Goal: Task Accomplishment & Management: Use online tool/utility

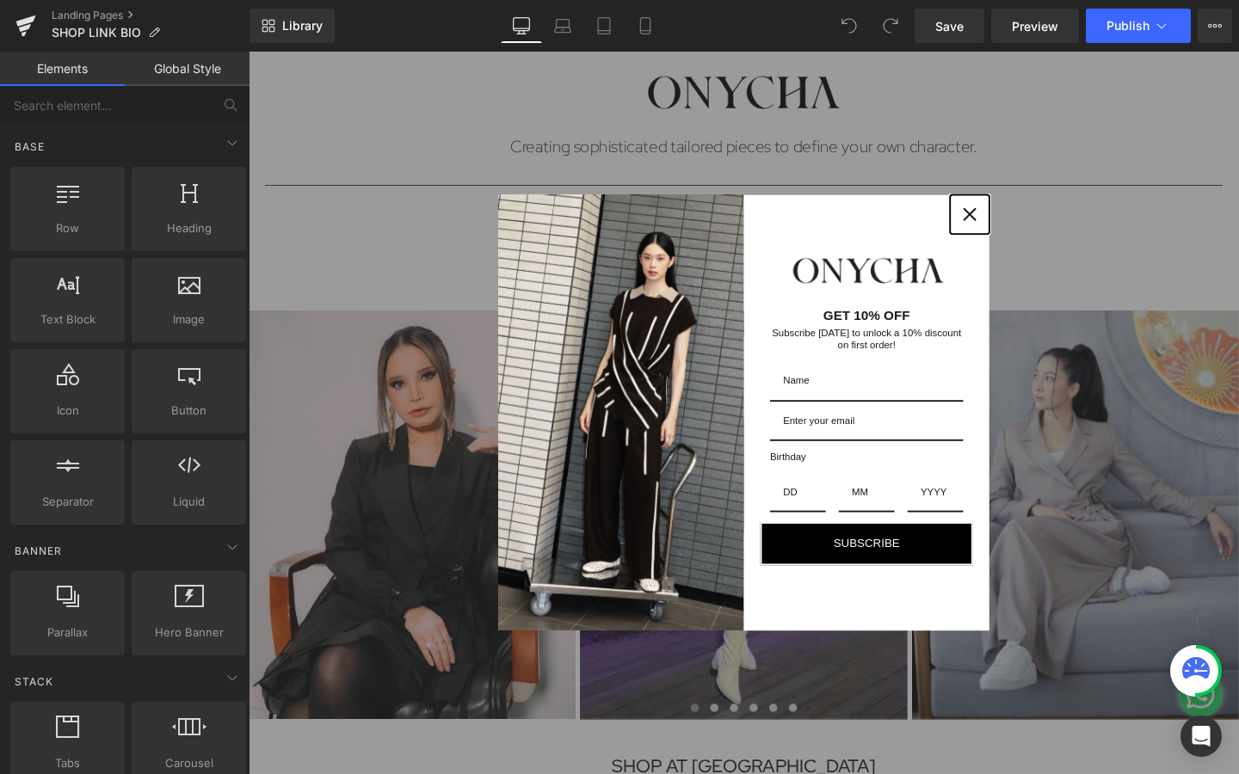
click at [1007, 223] on icon "close icon" at bounding box center [1007, 223] width 14 height 14
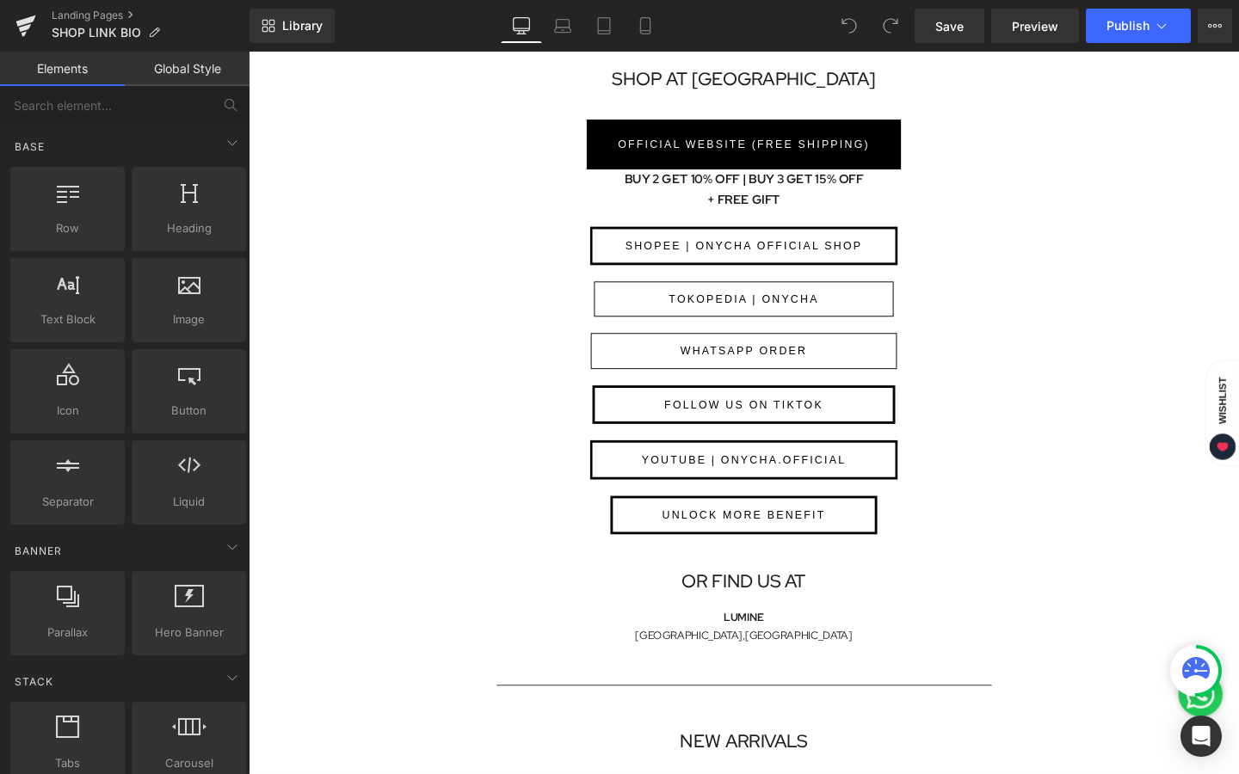
scroll to position [724, 0]
click at [636, 36] on link "Mobile" at bounding box center [645, 26] width 41 height 34
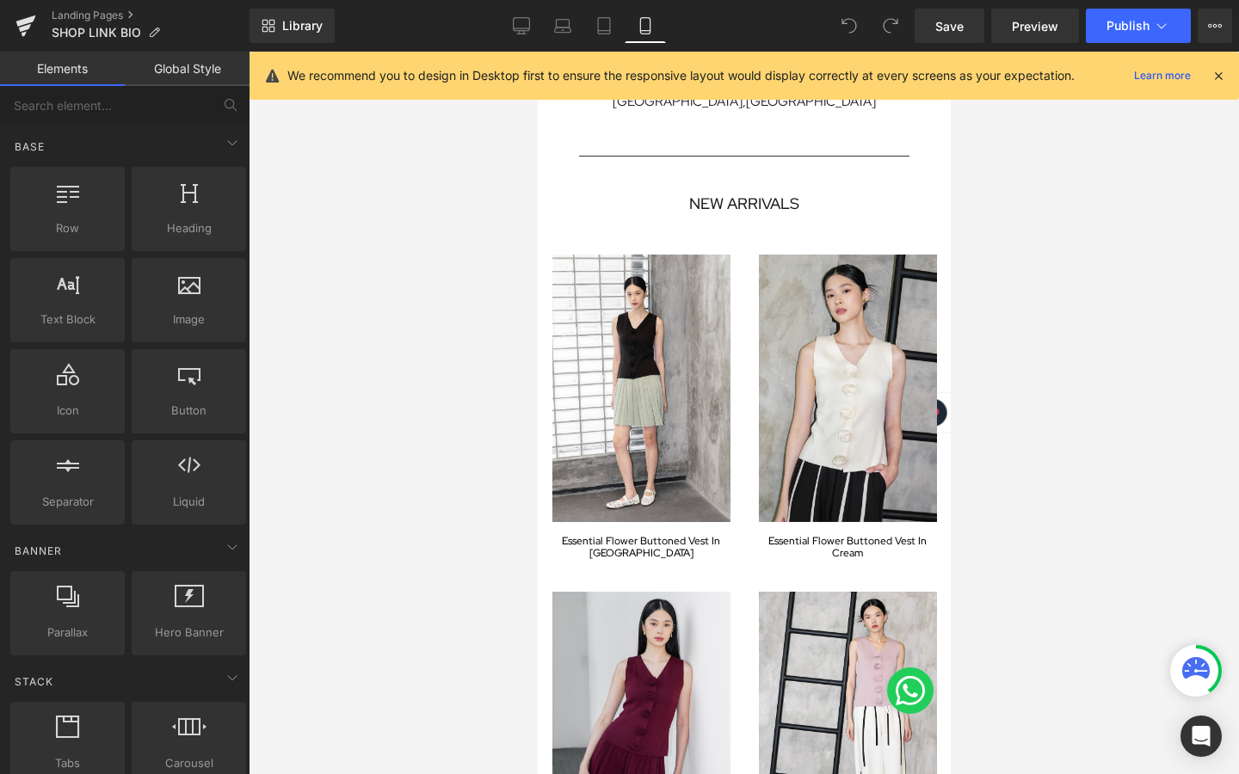
scroll to position [1089, 0]
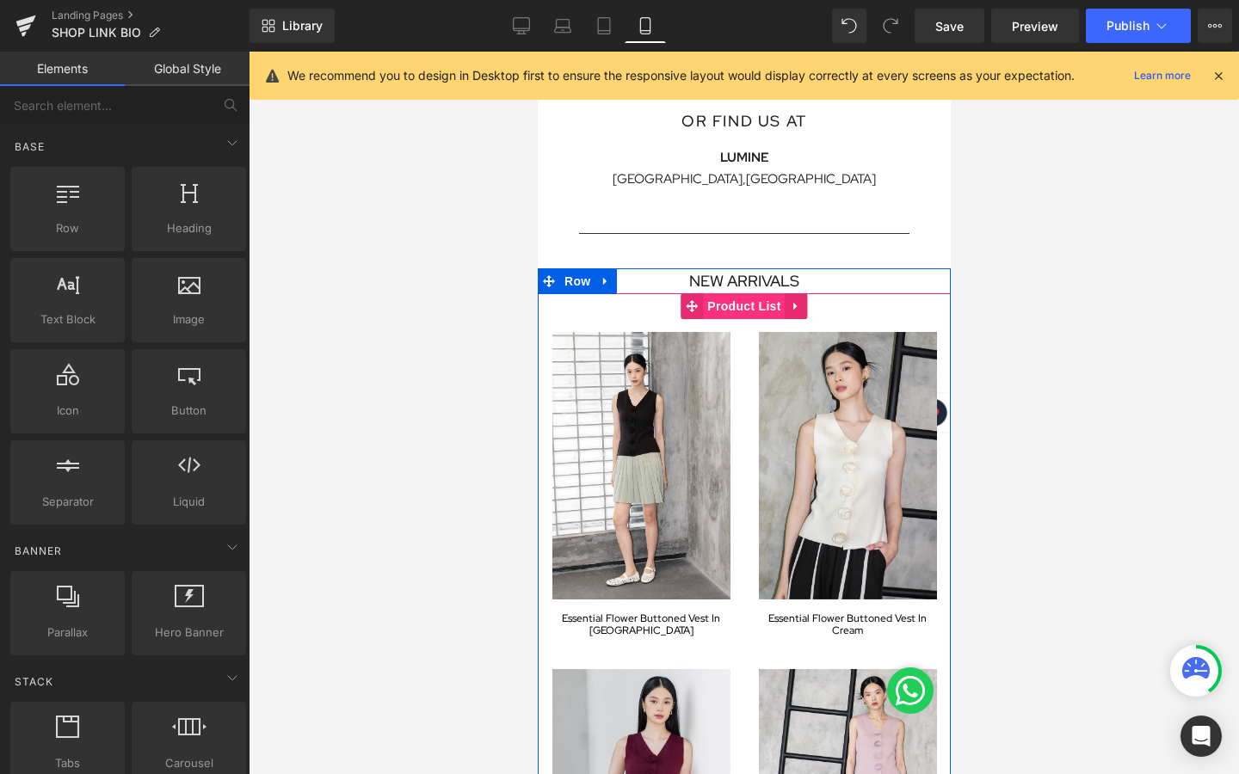
click at [741, 311] on span "Product List" at bounding box center [743, 306] width 82 height 26
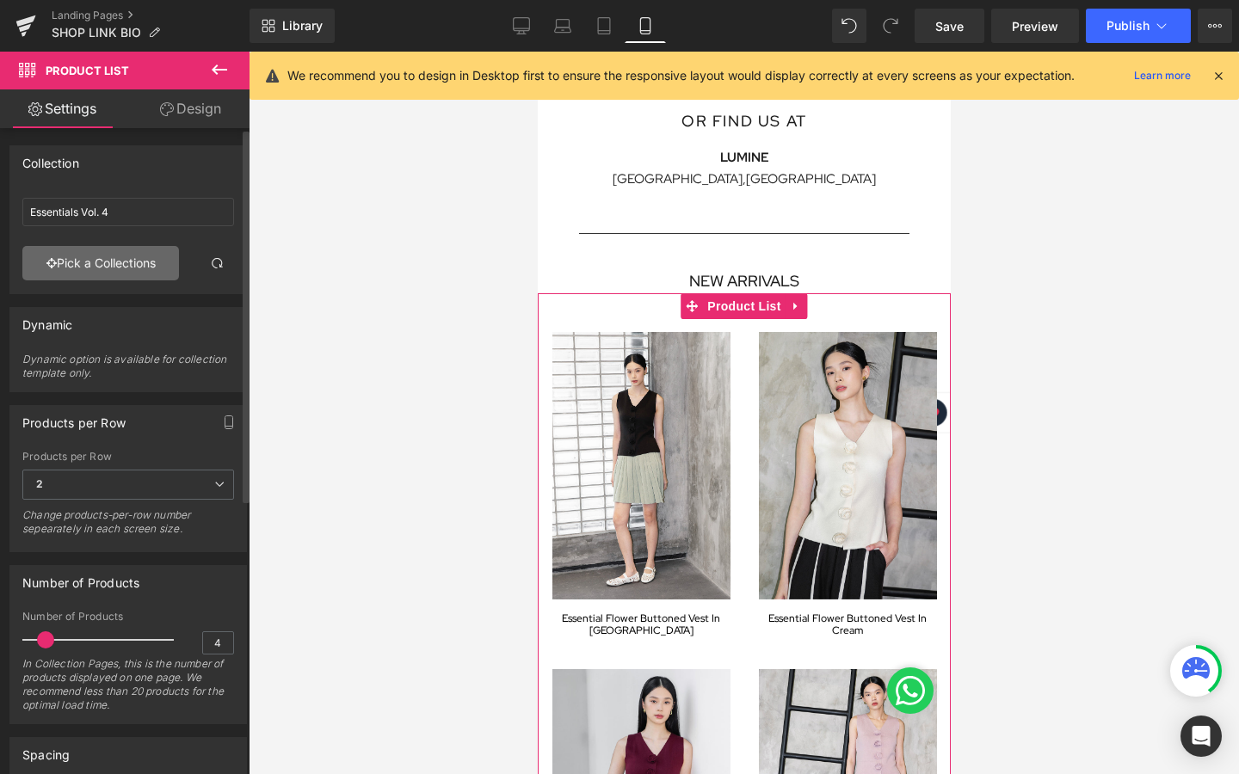
click at [130, 267] on link "Pick a Collections" at bounding box center [100, 263] width 157 height 34
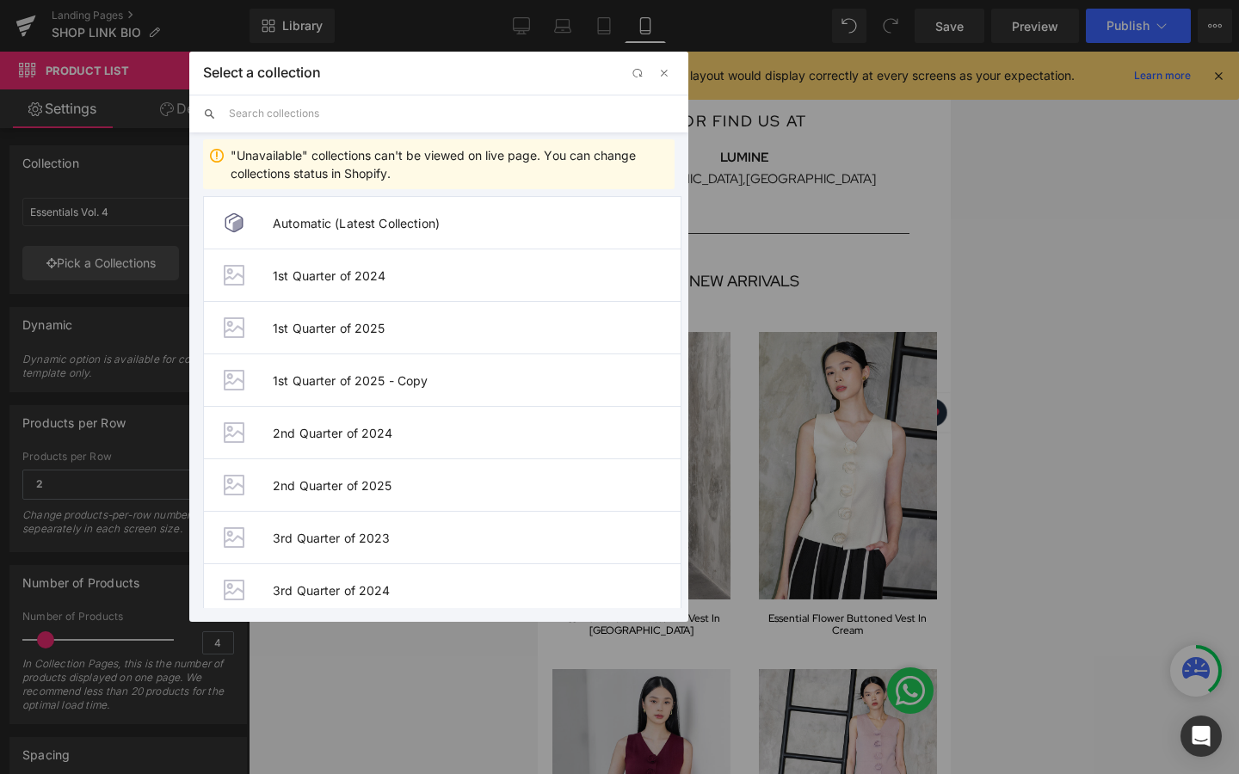
click at [328, 110] on input "text" at bounding box center [452, 114] width 446 height 38
type input "new"
click at [333, 436] on span "New Colors" at bounding box center [477, 433] width 408 height 15
type input "New Colors"
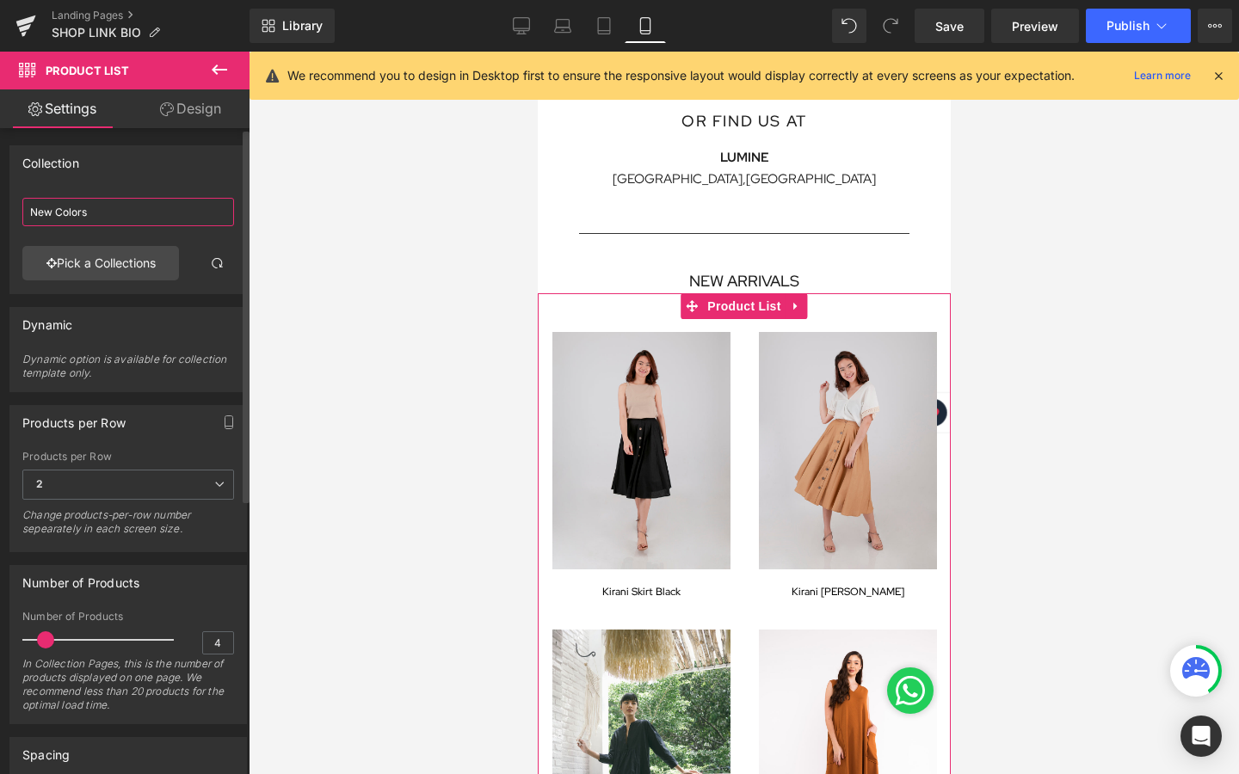
click at [105, 213] on input "New Colors" at bounding box center [128, 212] width 212 height 28
click at [98, 254] on link "Pick a Collections" at bounding box center [100, 263] width 157 height 34
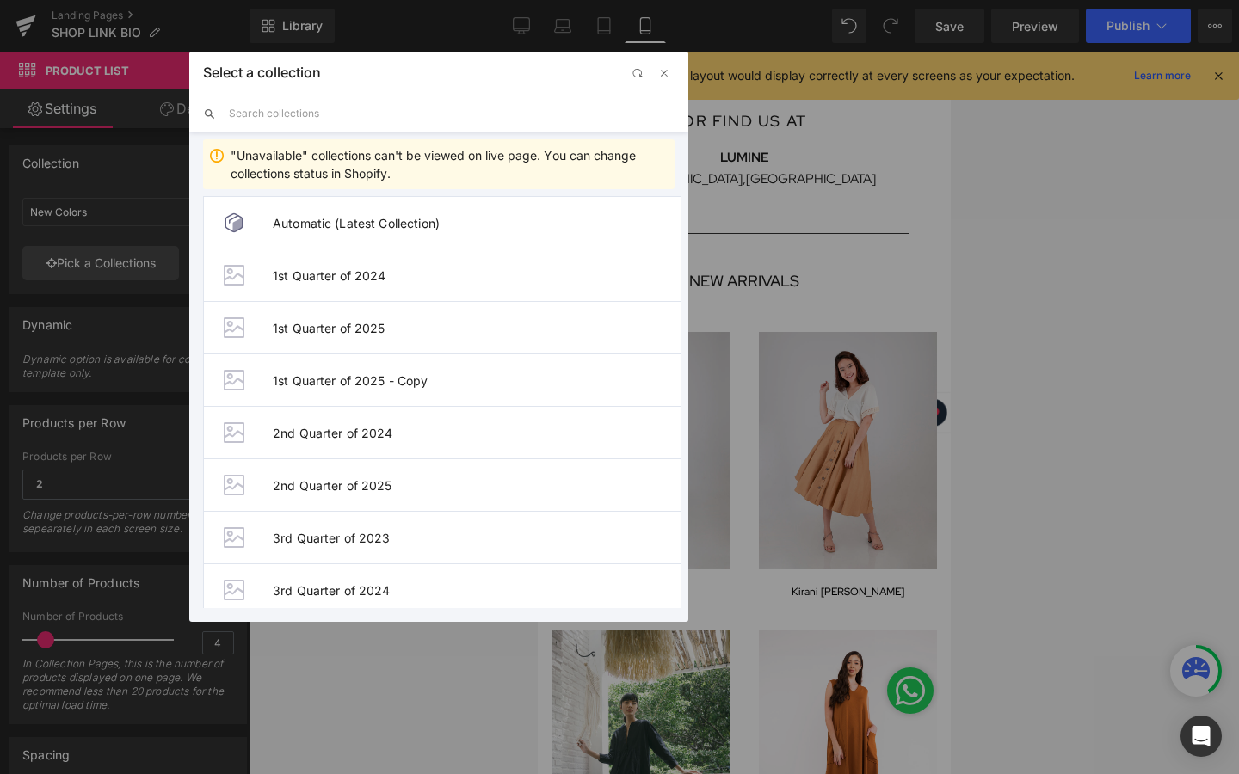
click at [337, 114] on input "text" at bounding box center [452, 114] width 446 height 38
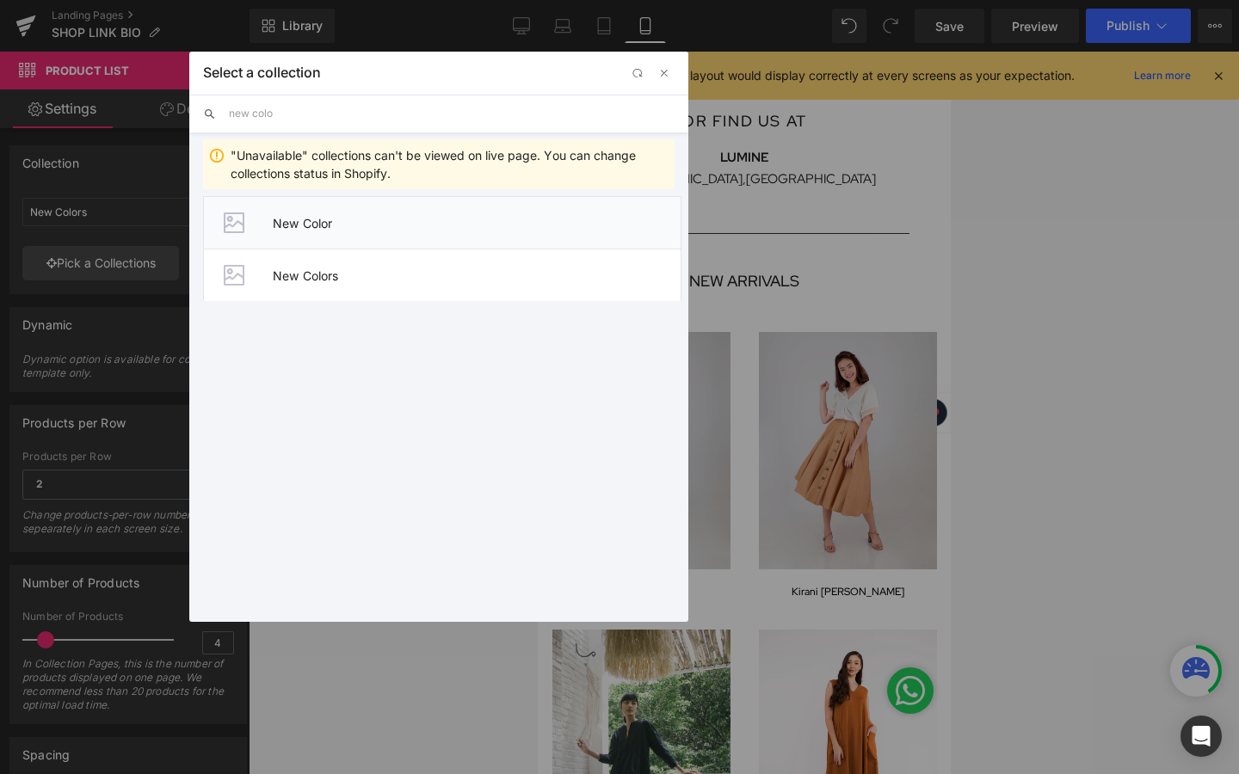
type input "new colo"
click at [346, 233] on li "New Color" at bounding box center [442, 222] width 478 height 52
type input "New Color"
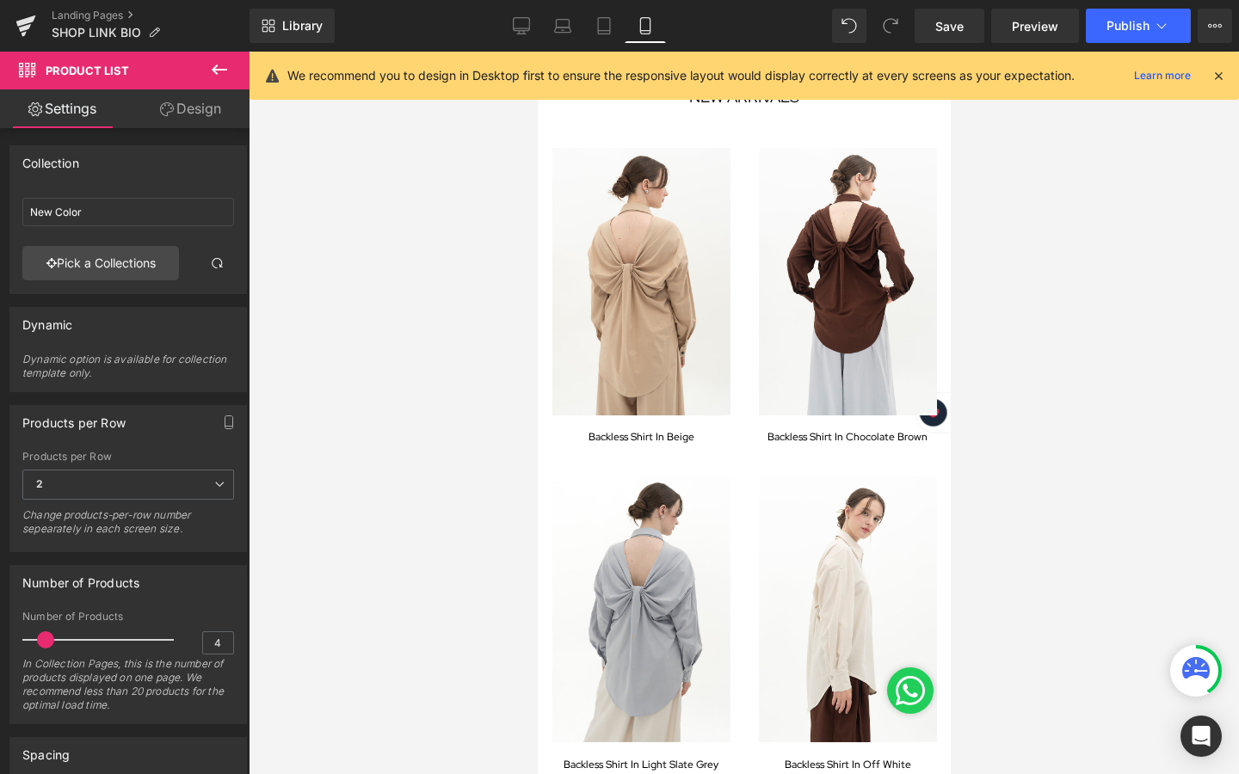
scroll to position [1220, 0]
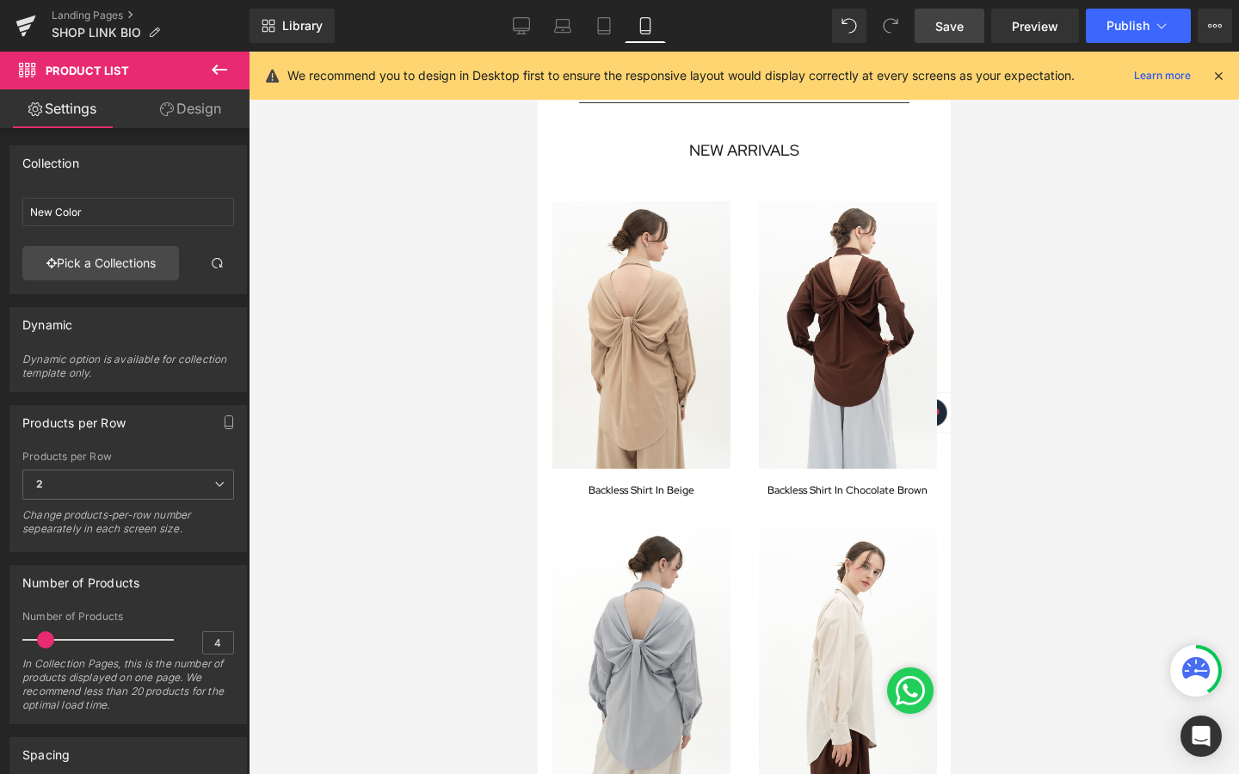
click at [949, 35] on link "Save" at bounding box center [950, 26] width 70 height 34
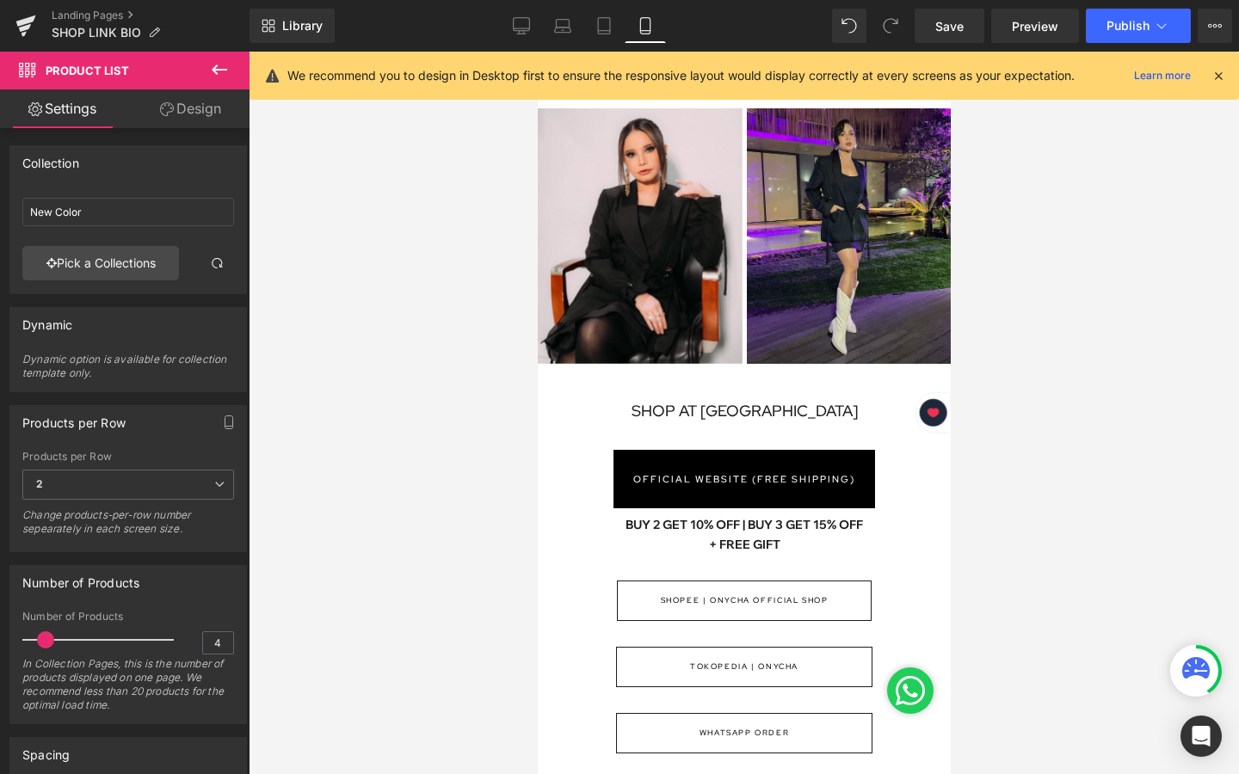
scroll to position [0, 0]
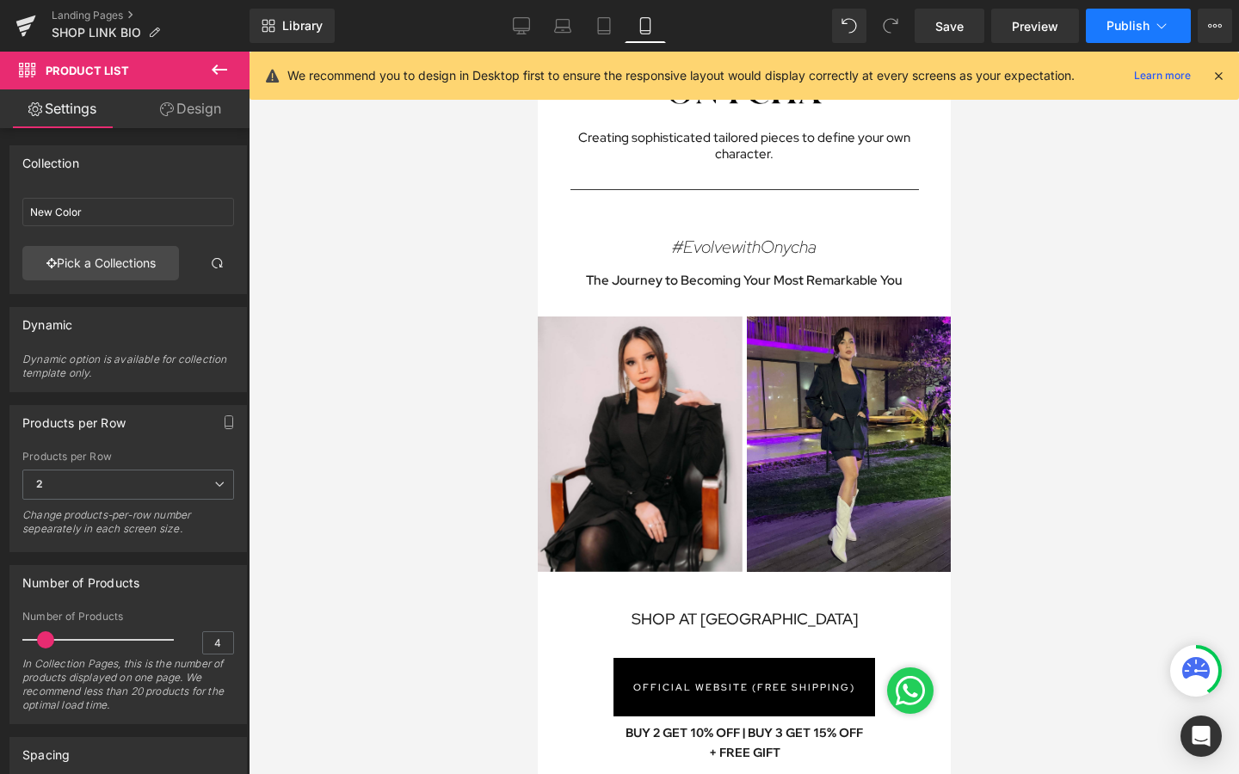
click at [1144, 35] on button "Publish" at bounding box center [1138, 26] width 105 height 34
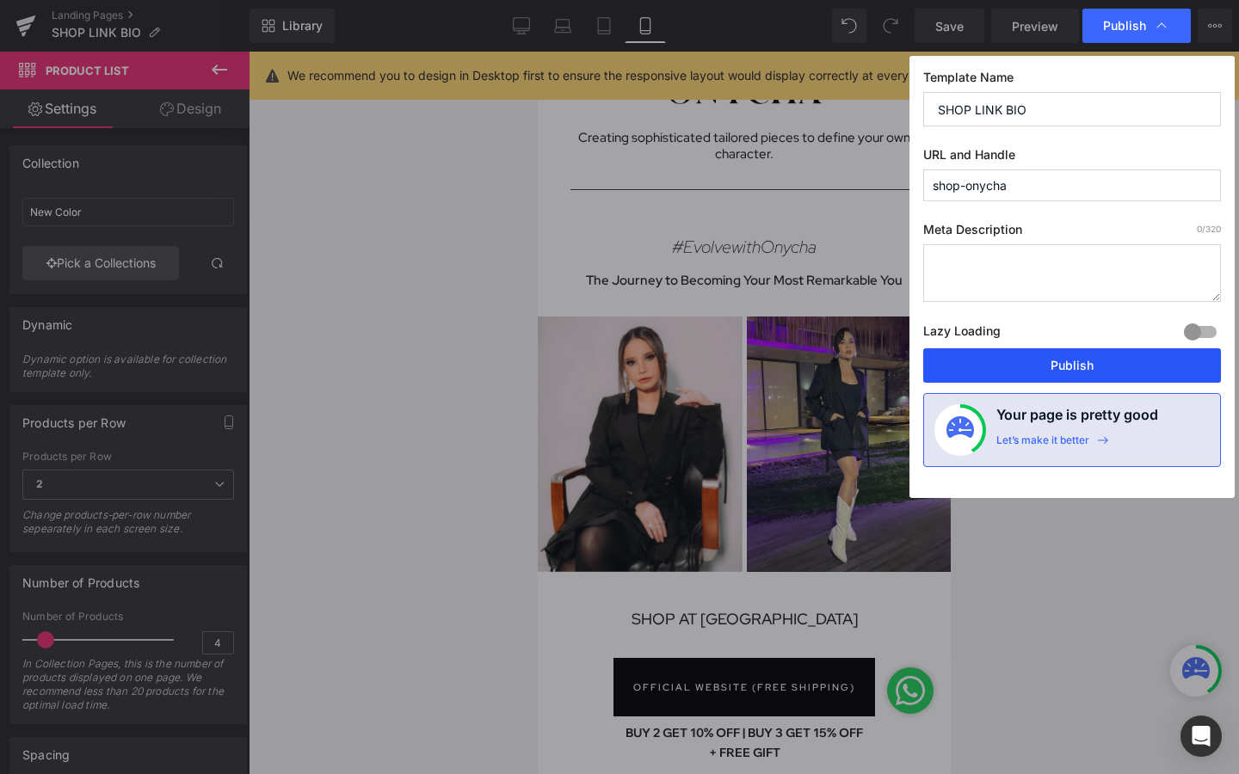
click at [1083, 361] on button "Publish" at bounding box center [1072, 366] width 298 height 34
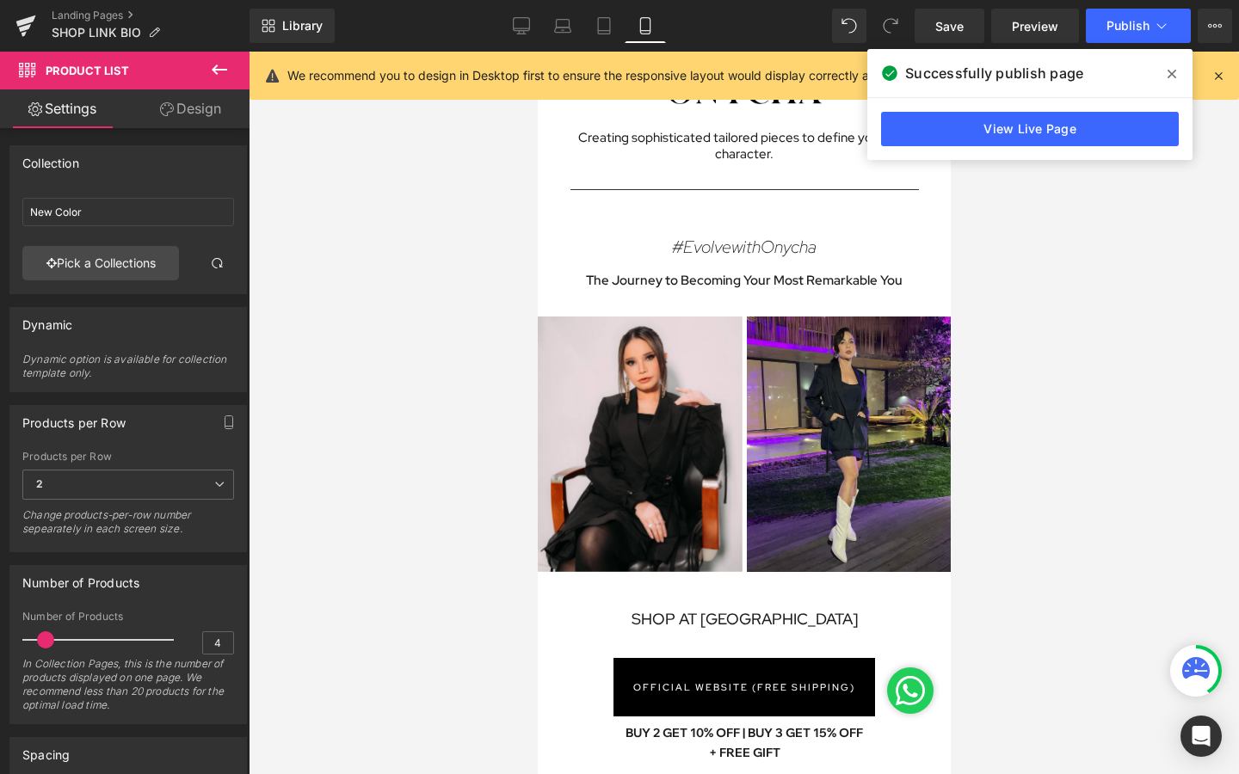
click at [1171, 71] on icon at bounding box center [1172, 74] width 9 height 14
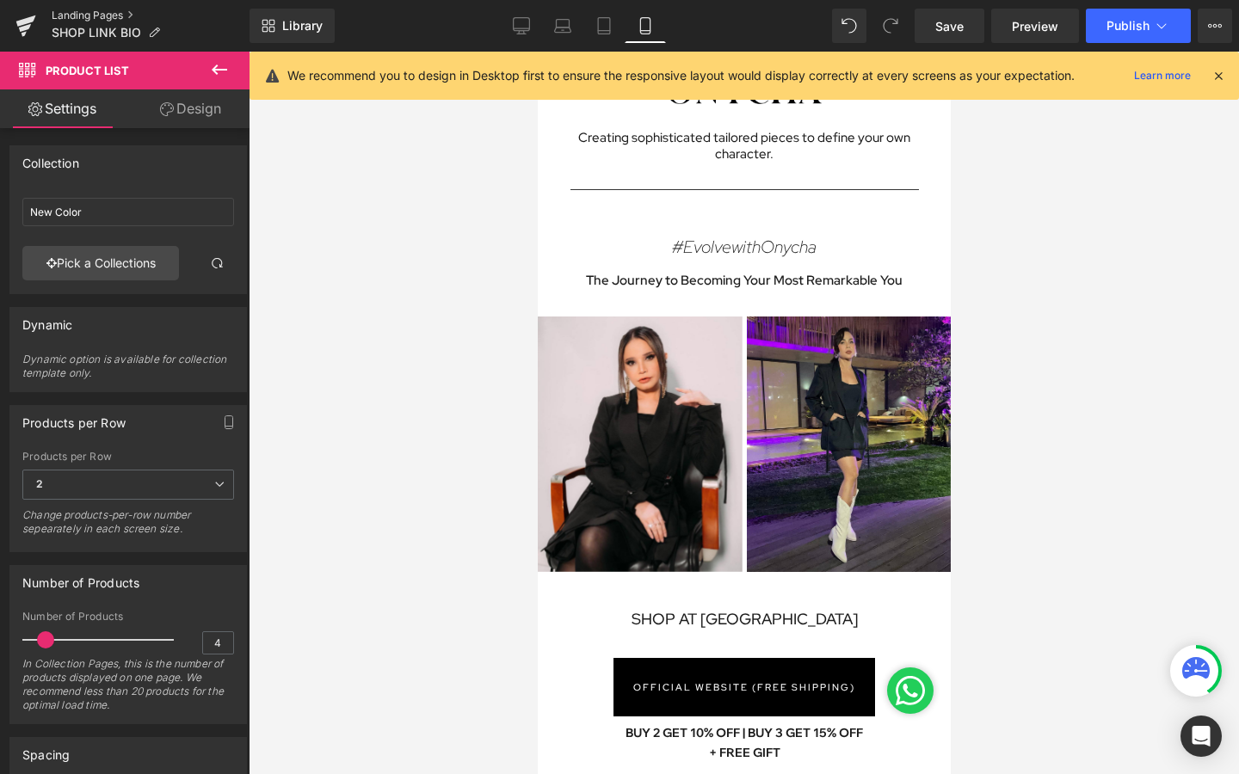
click at [69, 19] on link "Landing Pages" at bounding box center [151, 16] width 198 height 14
